Goal: Use online tool/utility: Use online tool/utility

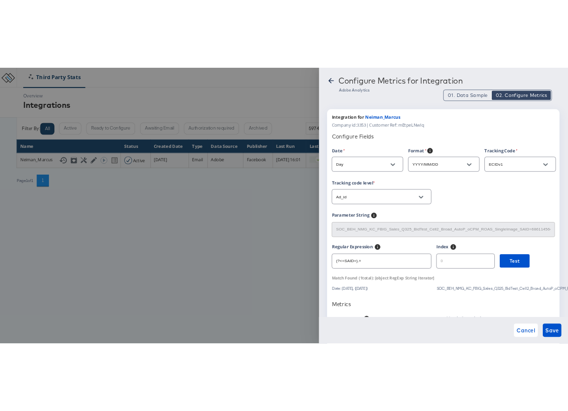
scroll to position [43, 0]
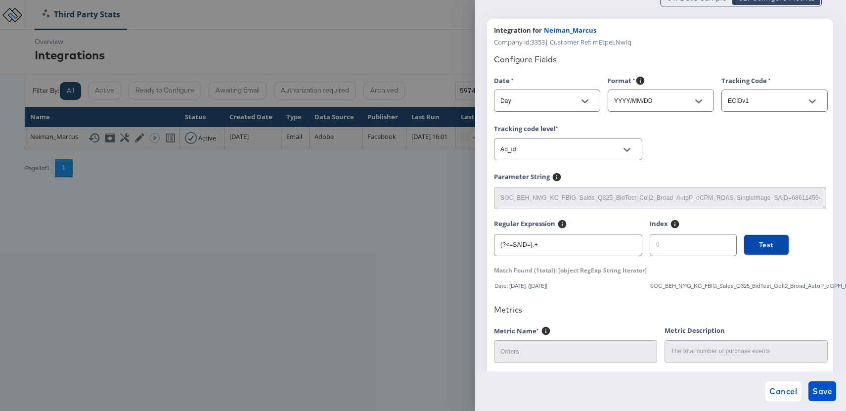
click at [760, 245] on span "Test" at bounding box center [766, 245] width 15 height 12
click at [555, 248] on input "(?<=SAID=).+" at bounding box center [567, 240] width 147 height 21
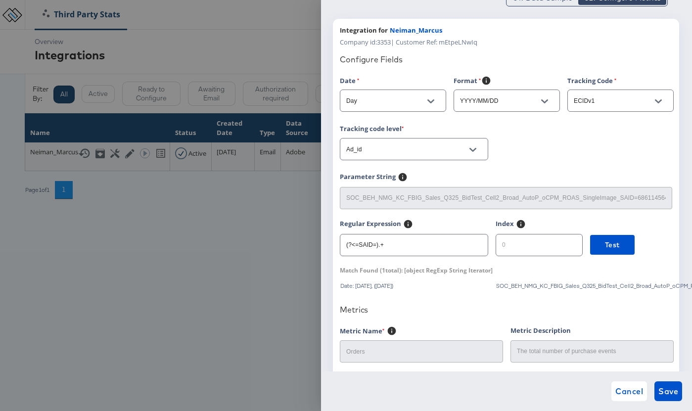
click at [396, 245] on input "(?<=SAID=).+" at bounding box center [413, 240] width 147 height 21
drag, startPoint x: 396, startPoint y: 245, endPoint x: 336, endPoint y: 246, distance: 59.8
click at [336, 246] on div "Integration for Neiman_Marcus Company id: 3353 | Customer Ref: mEtpeLNwIq Confi…" at bounding box center [506, 389] width 346 height 741
click at [382, 245] on input "SAID" at bounding box center [413, 240] width 147 height 21
type input "S"
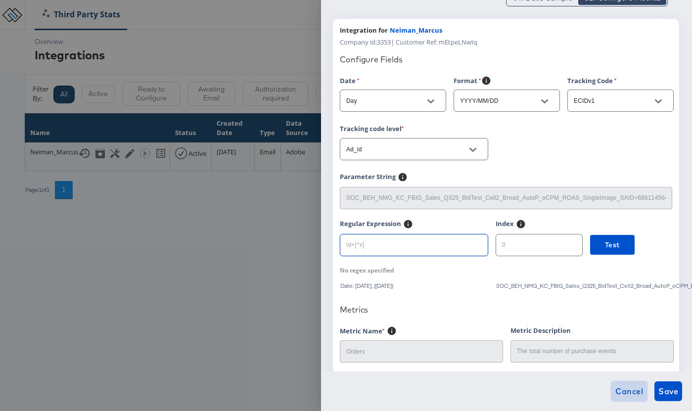
click at [630, 394] on span "Cancel" at bounding box center [629, 391] width 28 height 14
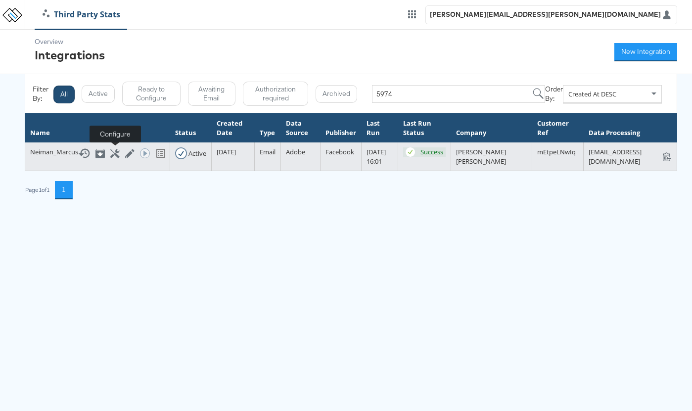
click at [115, 152] on icon at bounding box center [114, 153] width 9 height 9
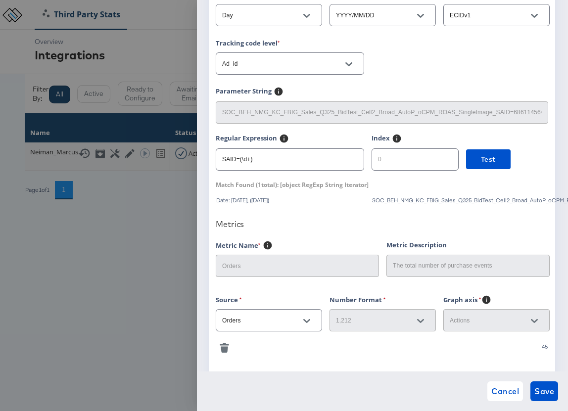
scroll to position [125, 0]
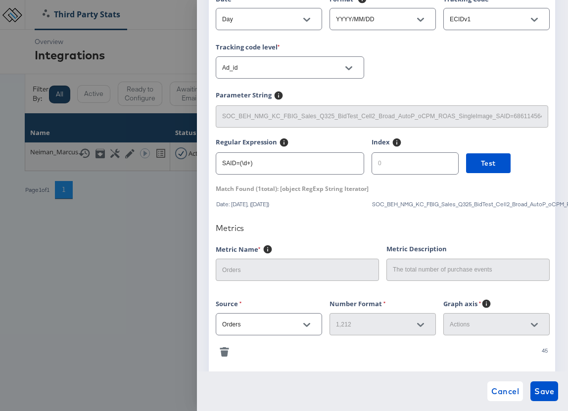
click at [250, 161] on input "SAID=(\d+)" at bounding box center [289, 159] width 147 height 21
drag, startPoint x: 229, startPoint y: 187, endPoint x: 245, endPoint y: 189, distance: 15.5
click at [245, 189] on span "Match Found ( 1 total):" at bounding box center [247, 188] width 63 height 8
drag, startPoint x: 260, startPoint y: 161, endPoint x: 202, endPoint y: 159, distance: 57.4
click at [202, 159] on div "Configure Metrics for Integration Adobe Analytics 01. Data Sample 02. Configure…" at bounding box center [382, 205] width 371 height 411
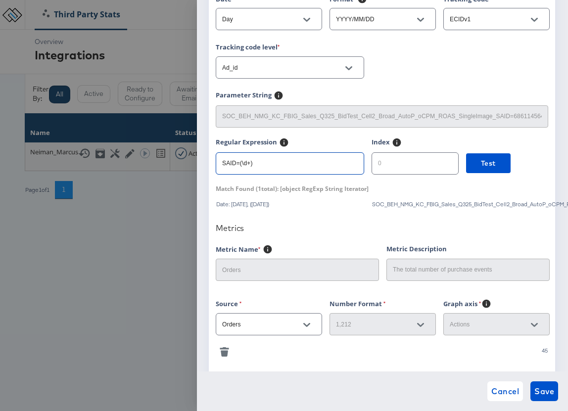
paste input "(?<=SAID=).+"
drag, startPoint x: 325, startPoint y: 187, endPoint x: 344, endPoint y: 188, distance: 18.8
click at [344, 188] on div "Match Found ( 1 total): [object RegExp String Iterator]" at bounding box center [292, 188] width 153 height 8
click at [271, 163] on input "(?<=SAID=).+" at bounding box center [289, 159] width 147 height 21
drag, startPoint x: 240, startPoint y: 162, endPoint x: 218, endPoint y: 163, distance: 21.8
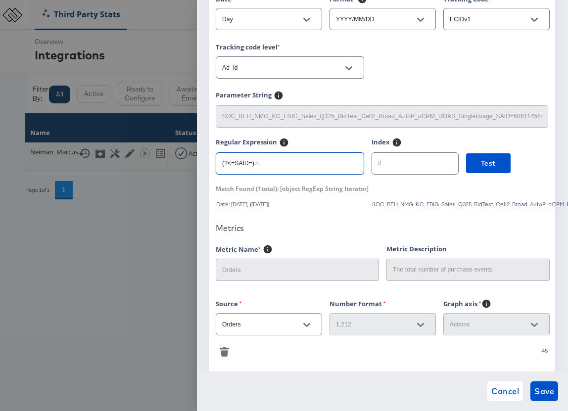
click at [218, 163] on input "(?<=SAID=).+" at bounding box center [289, 159] width 147 height 21
paste input "SAID=(\d+)"
click at [255, 164] on input "SAID=(\d+)" at bounding box center [289, 159] width 147 height 21
type input "SAID=()"
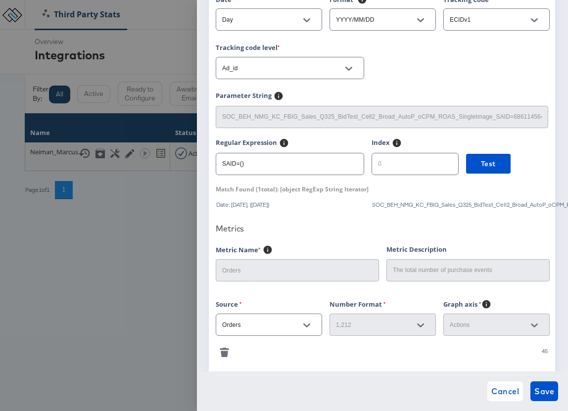
click at [535, 205] on div "SOC_BEH_NMG_KC_FBIG_Sales_Q325_BidTest_Cell2_Broad_AutoP_oCPM_ROAS_SingleImage_…" at bounding box center [522, 204] width 302 height 7
